Goal: Task Accomplishment & Management: Manage account settings

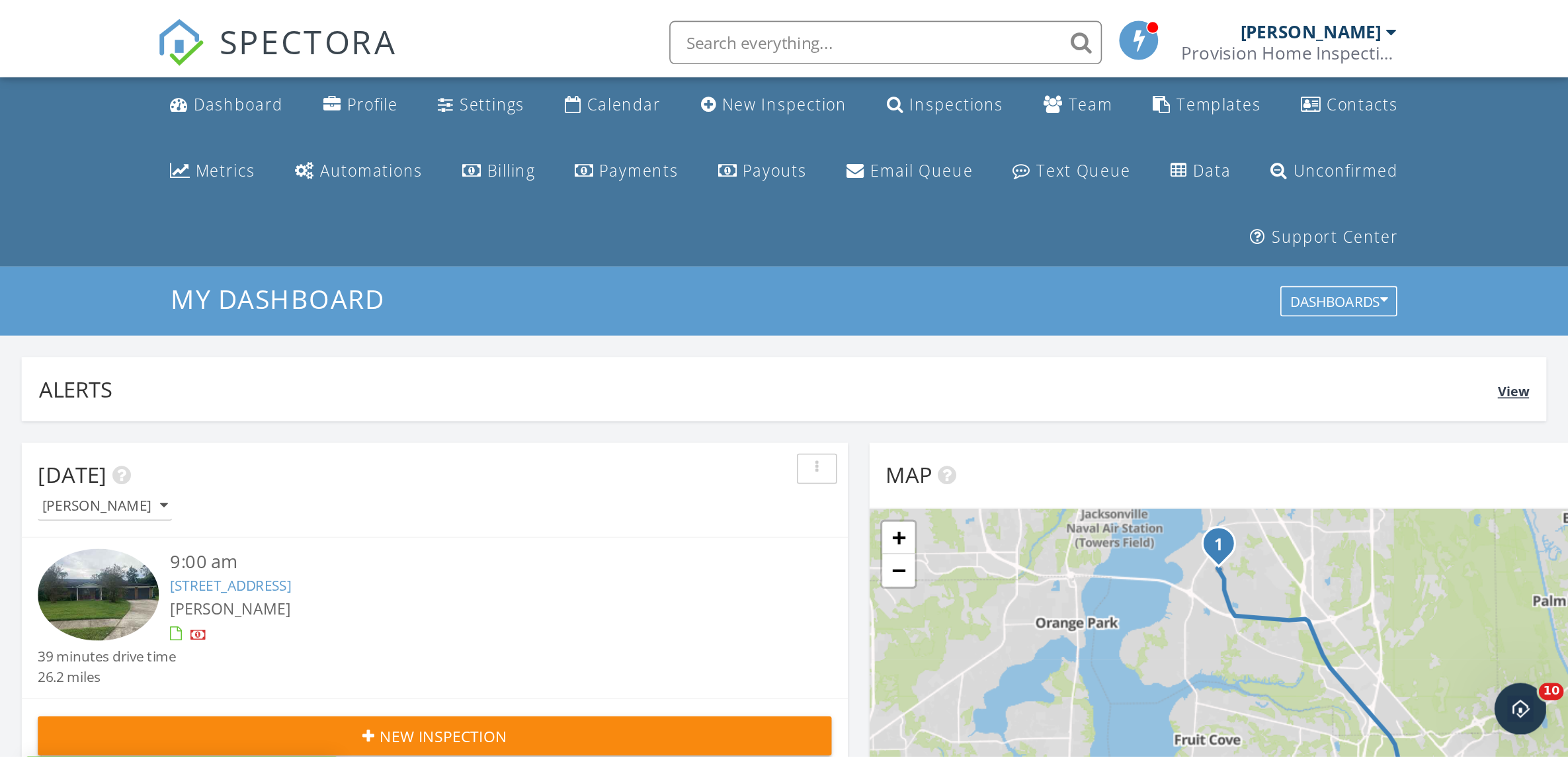
scroll to position [1228, 1594]
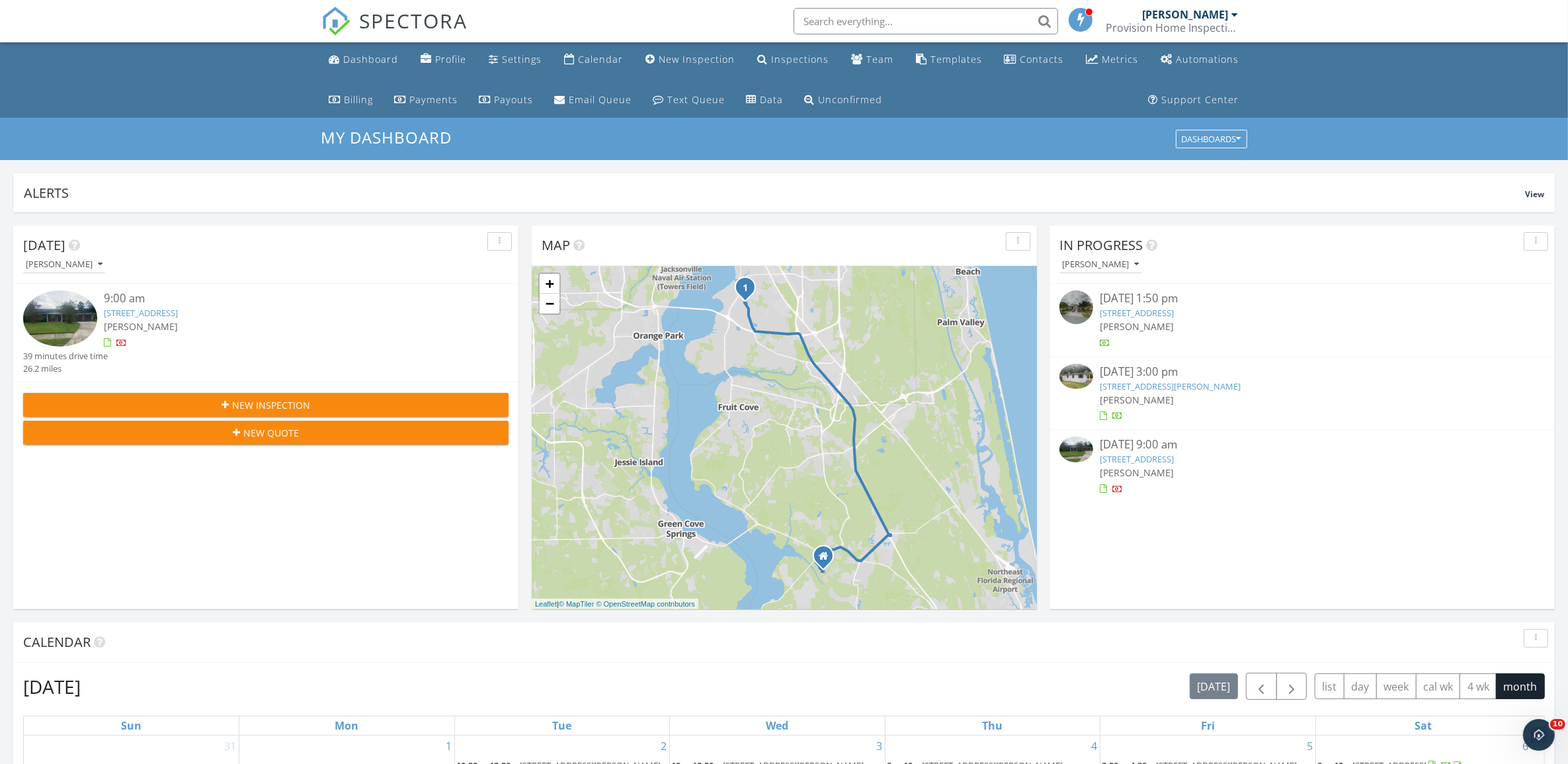
click at [958, 453] on img at bounding box center [1076, 449] width 34 height 25
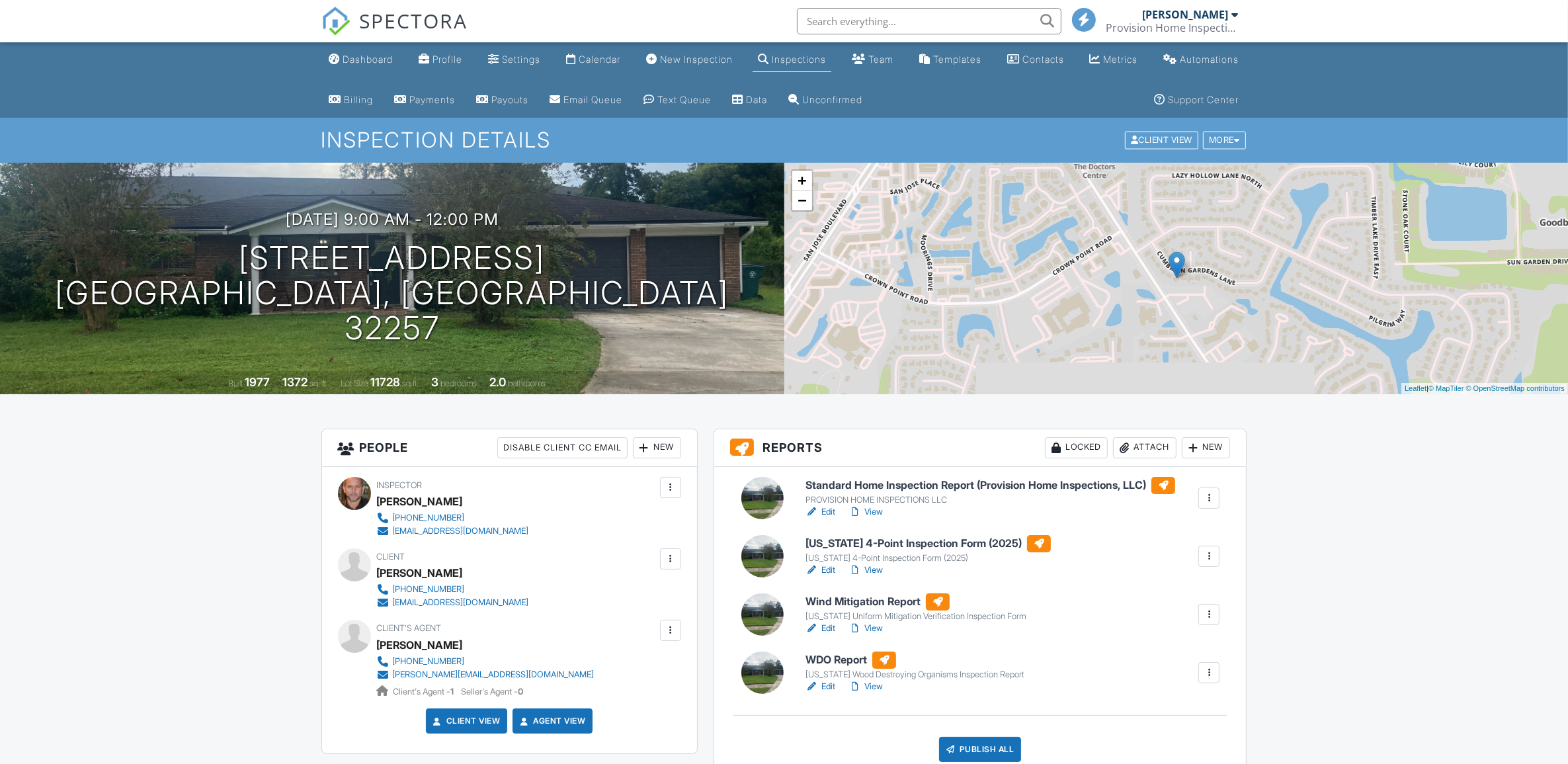
click at [825, 510] on link "Edit" at bounding box center [820, 511] width 29 height 13
